Goal: Information Seeking & Learning: Learn about a topic

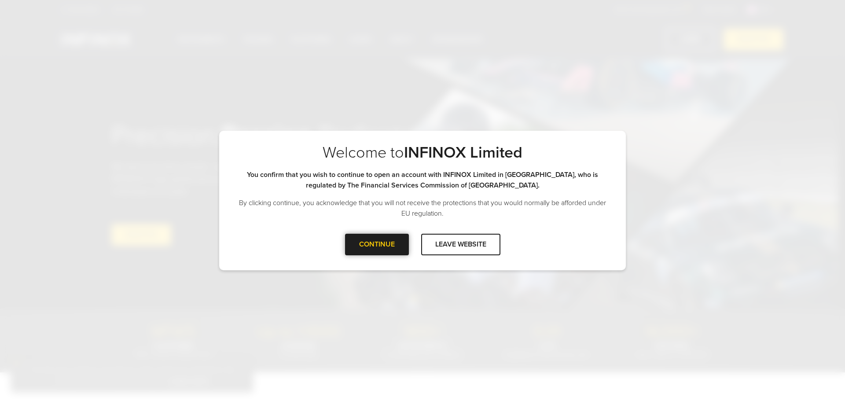
click at [377, 244] on div at bounding box center [377, 244] width 0 height 0
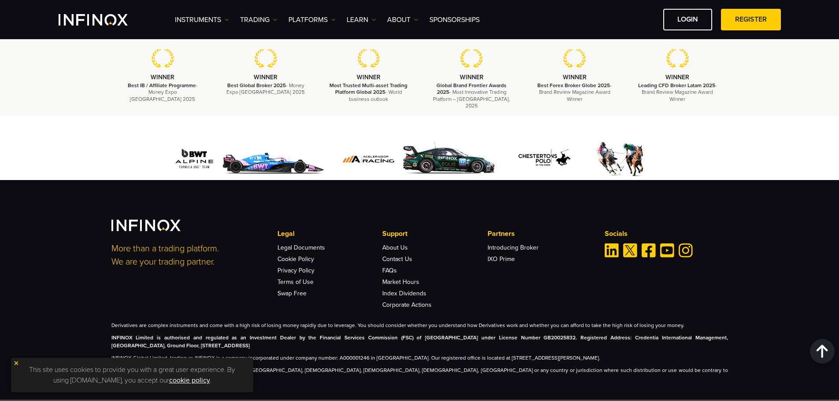
scroll to position [2678, 0]
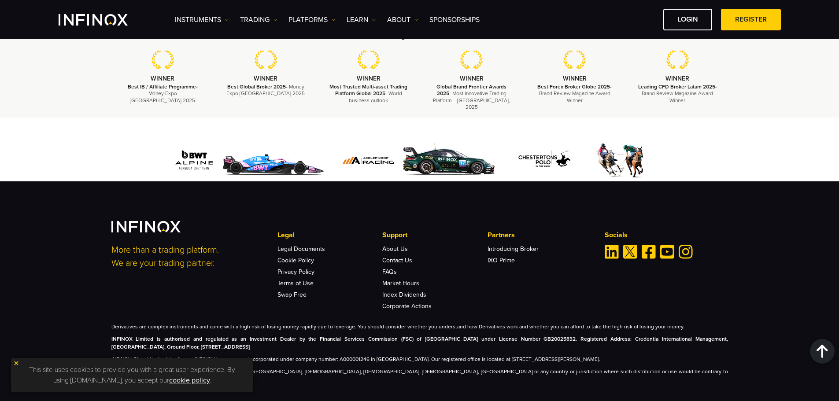
click at [16, 361] on img at bounding box center [16, 363] width 6 height 6
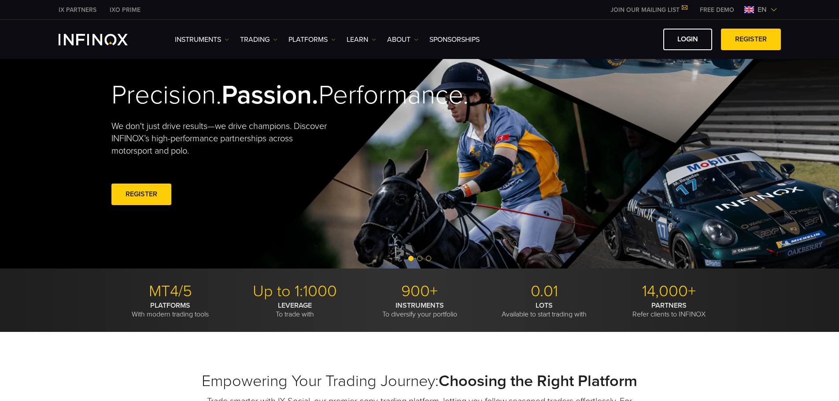
scroll to position [0, 0]
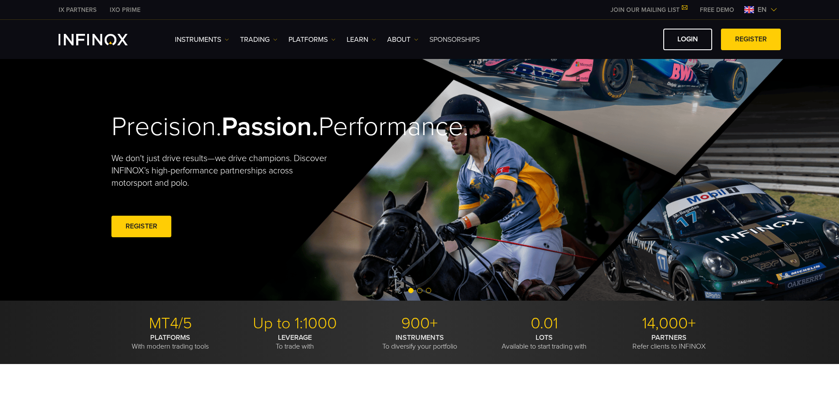
click at [460, 42] on link "SPONSORSHIPS" at bounding box center [454, 39] width 50 height 11
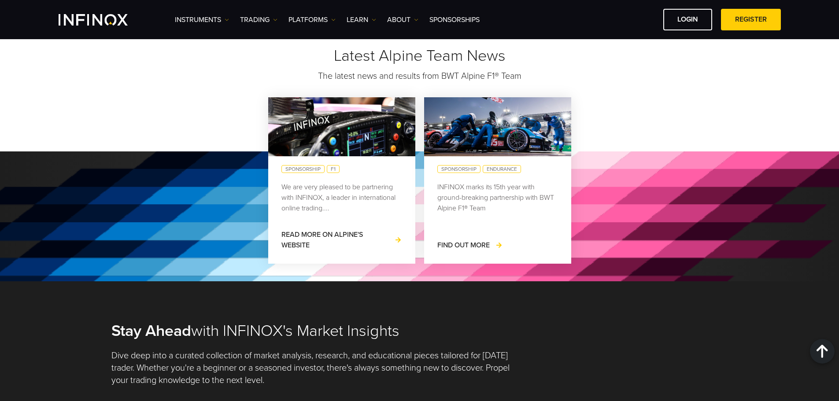
scroll to position [807, 0]
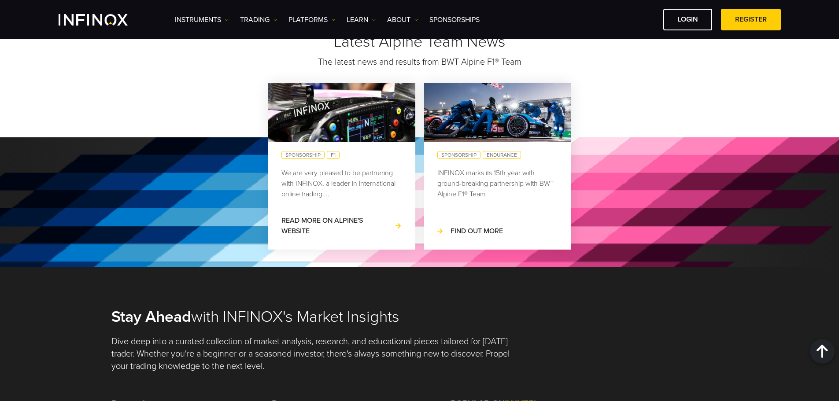
click at [466, 233] on span "Find out More" at bounding box center [476, 231] width 52 height 9
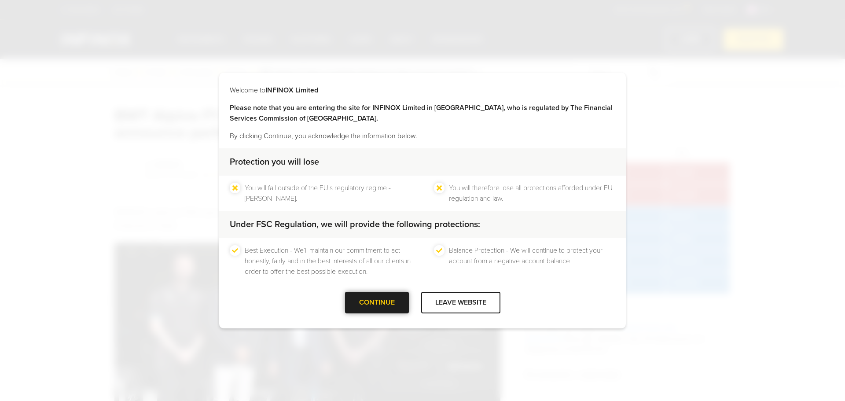
click at [390, 306] on div "CONTINUE" at bounding box center [377, 303] width 64 height 22
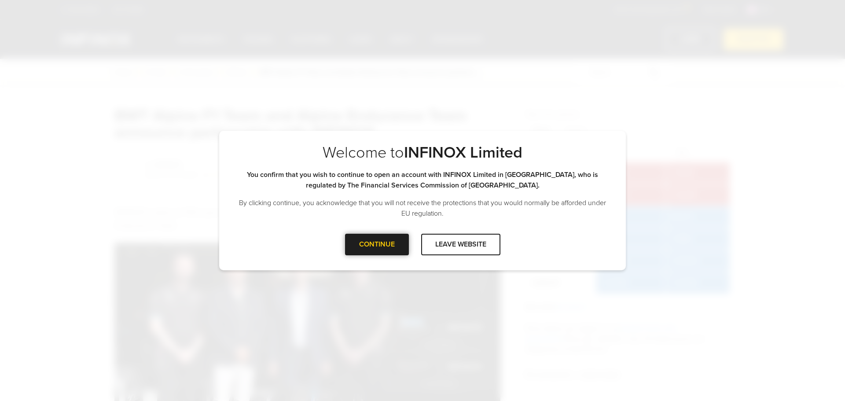
click at [377, 244] on div at bounding box center [377, 244] width 0 height 0
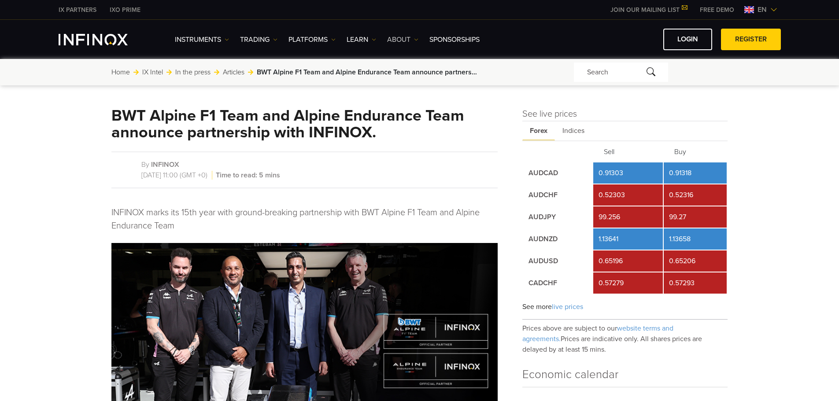
click at [407, 39] on link "ABOUT" at bounding box center [402, 39] width 31 height 11
click at [414, 68] on link "About INFINOX" at bounding box center [419, 67] width 64 height 19
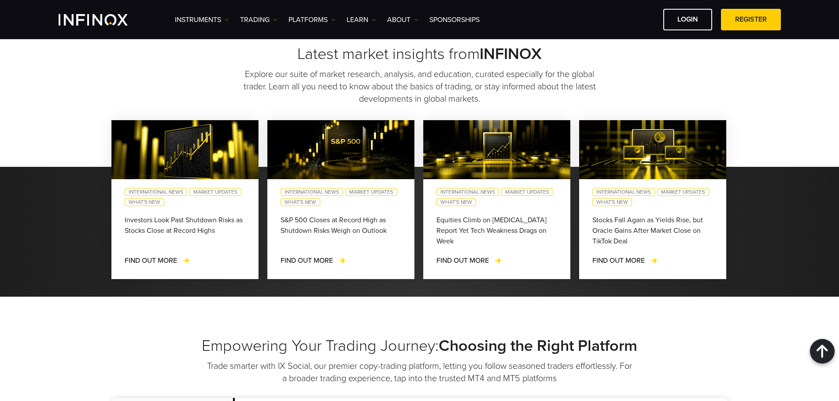
scroll to position [2382, 0]
